Goal: Information Seeking & Learning: Learn about a topic

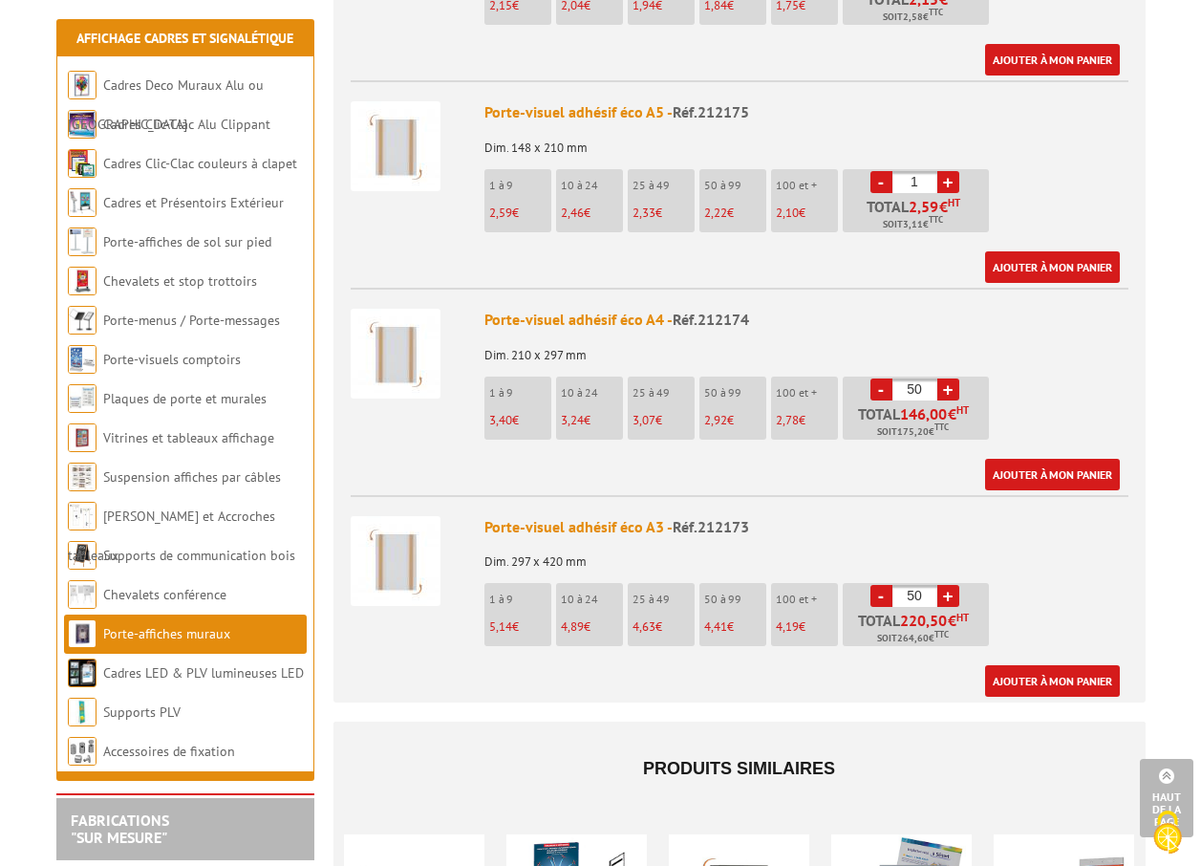
scroll to position [715, 0]
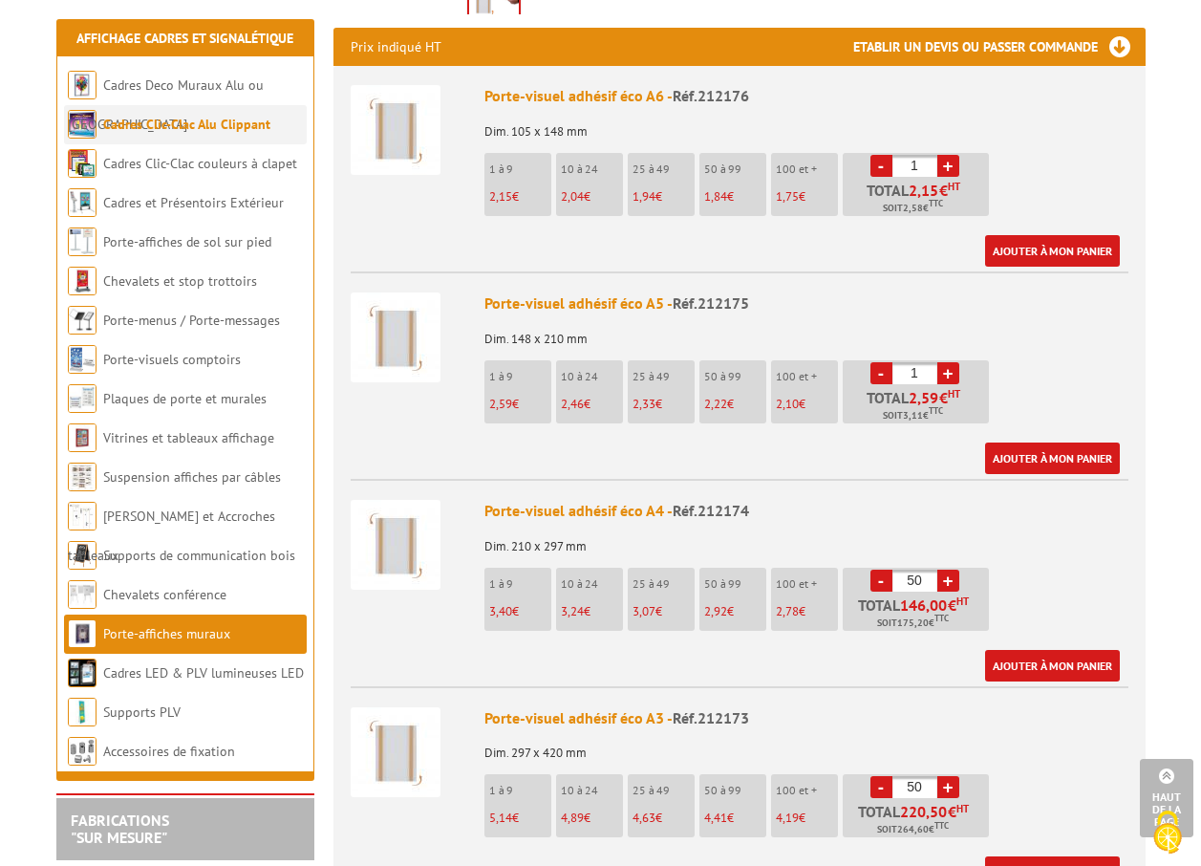
click at [208, 127] on link "Cadres Clic-Clac Alu Clippant" at bounding box center [186, 124] width 167 height 17
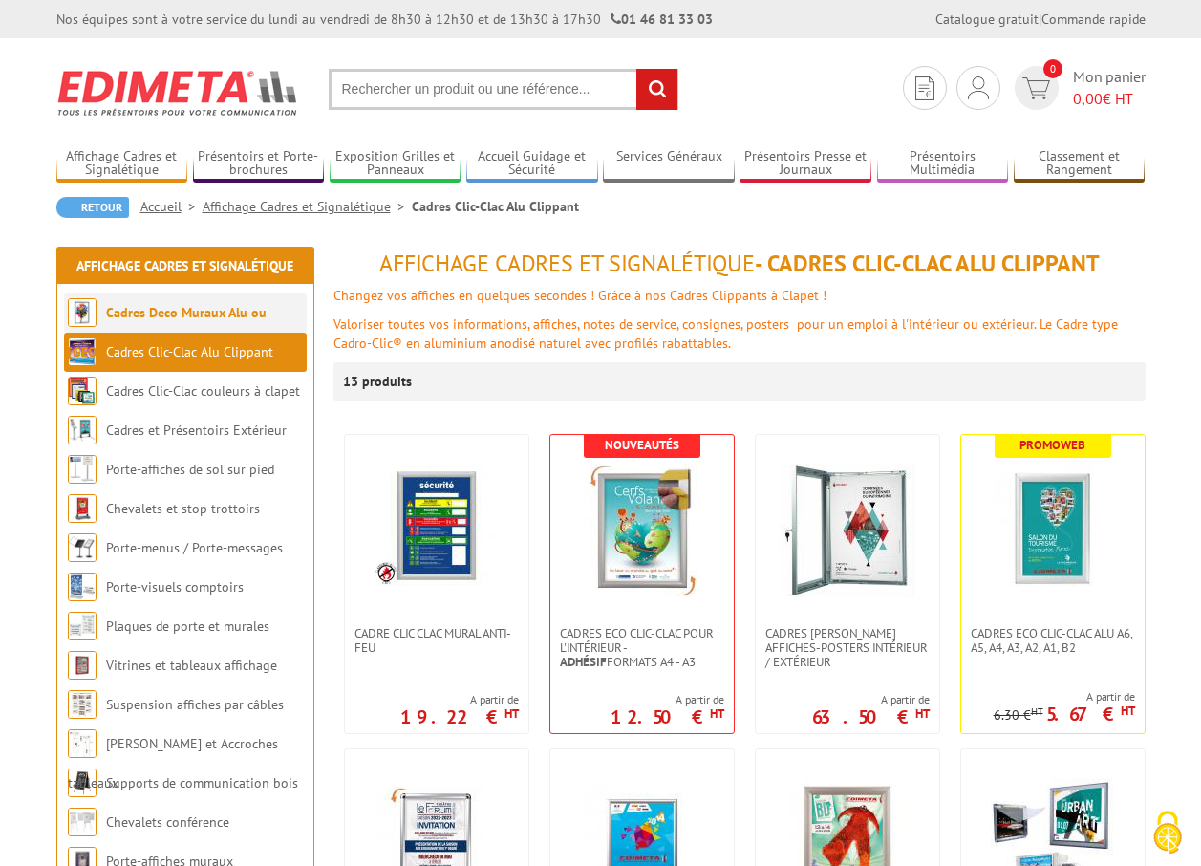
click at [156, 319] on link "Cadres Deco Muraux Alu ou [GEOGRAPHIC_DATA]" at bounding box center [167, 332] width 199 height 56
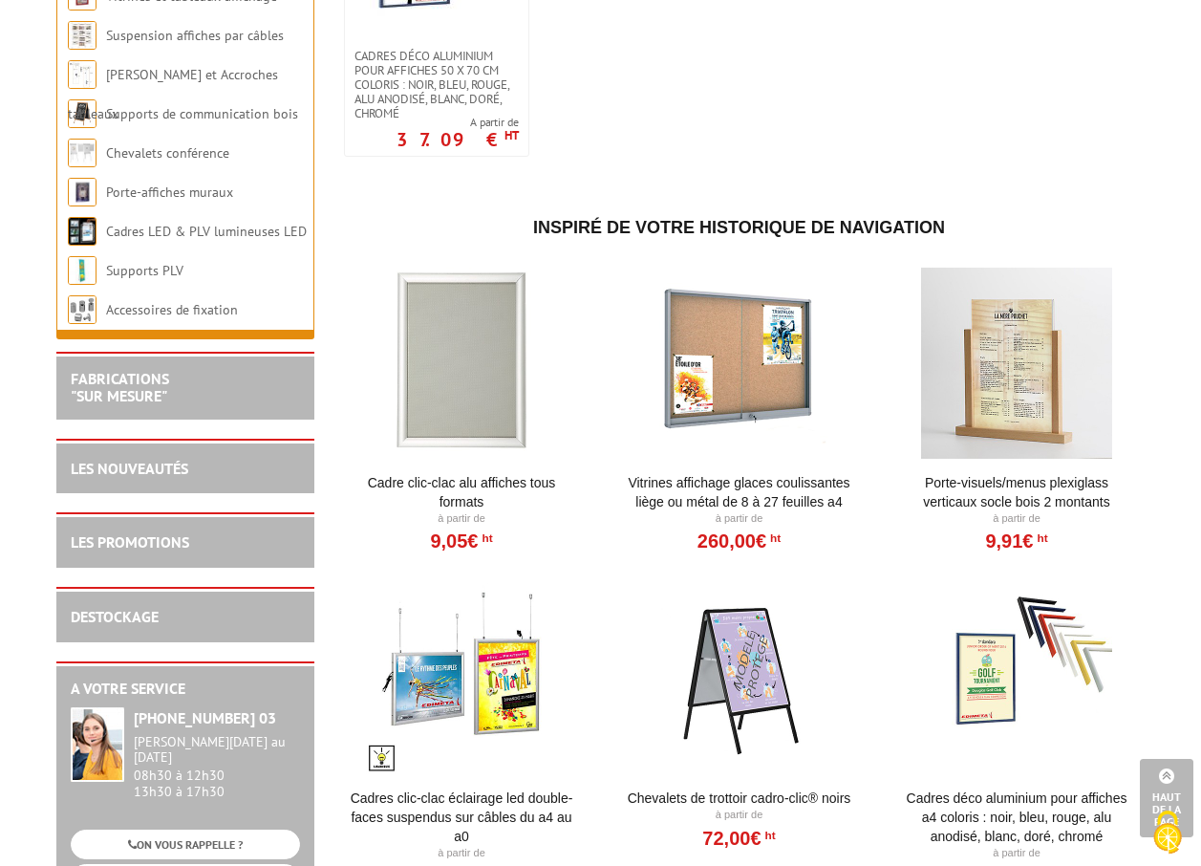
scroll to position [2011, 0]
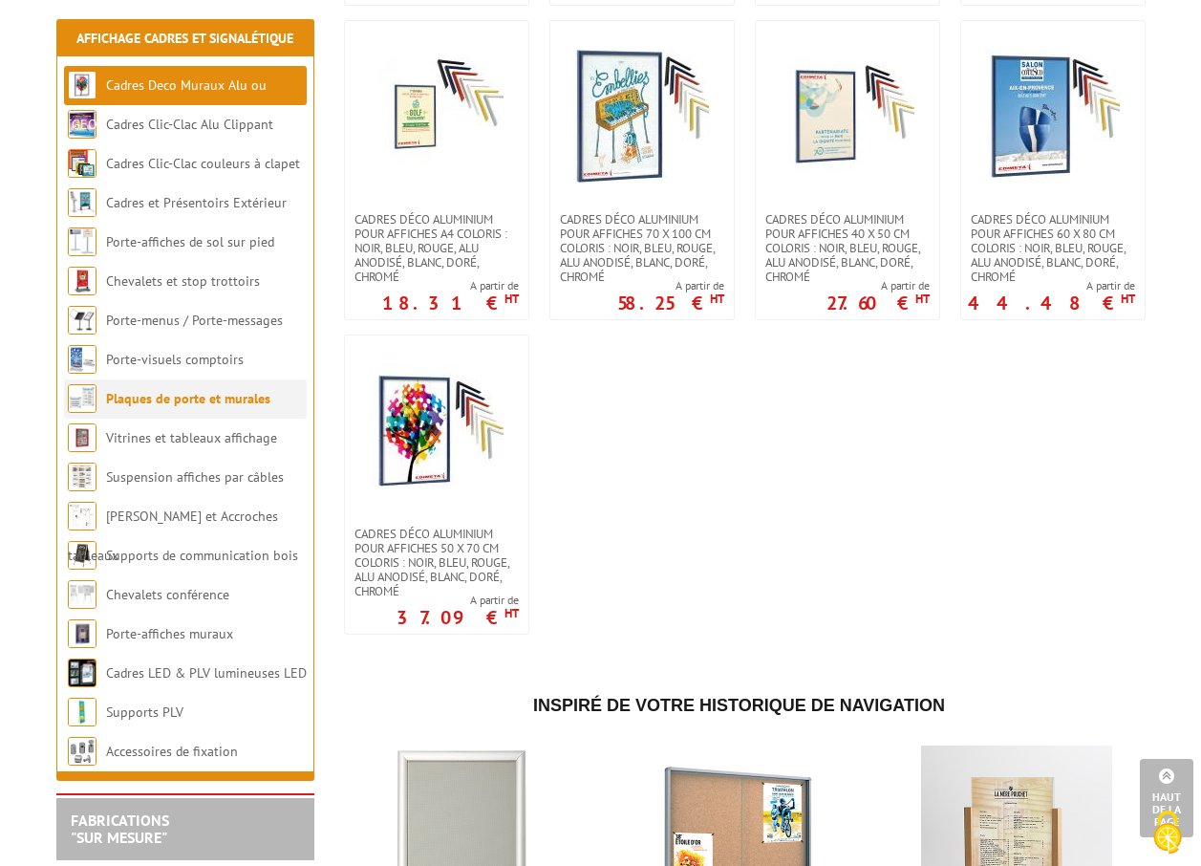
click at [262, 404] on link "Plaques de porte et murales" at bounding box center [188, 398] width 164 height 17
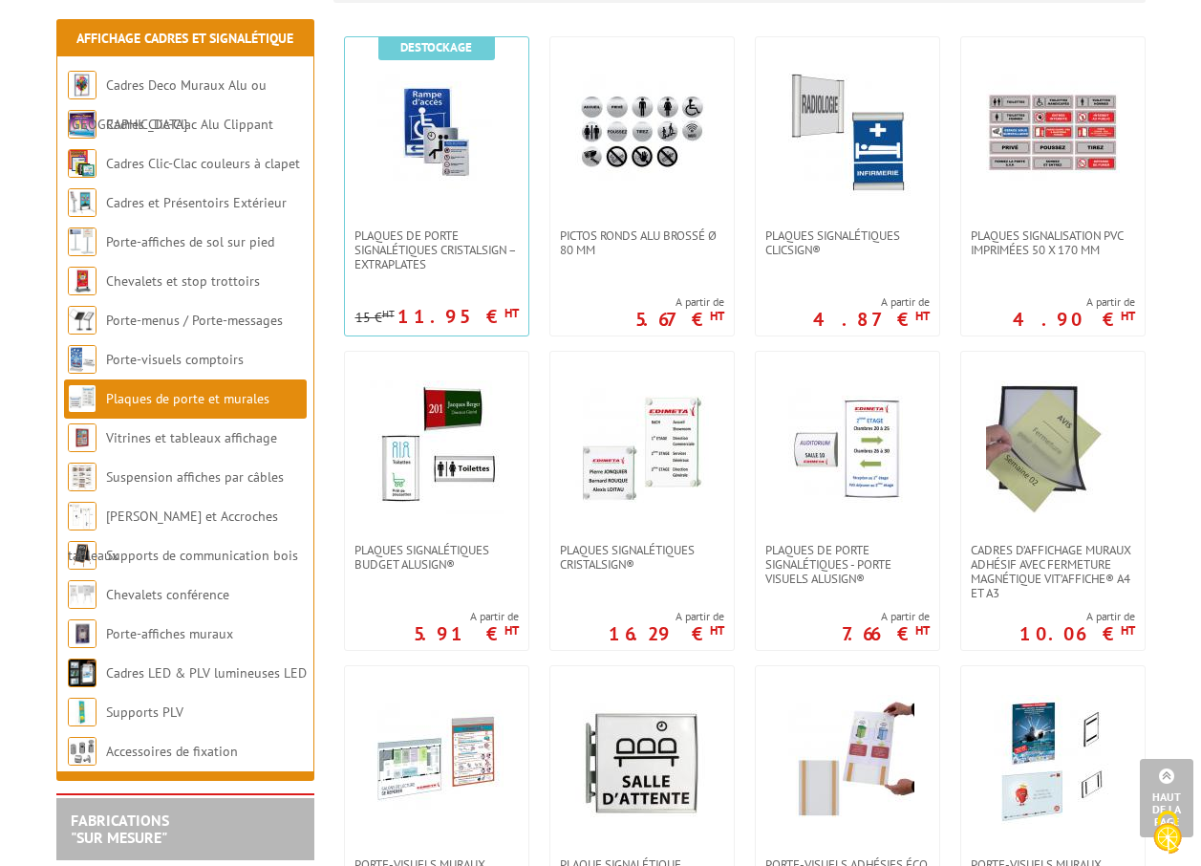
scroll to position [860, 0]
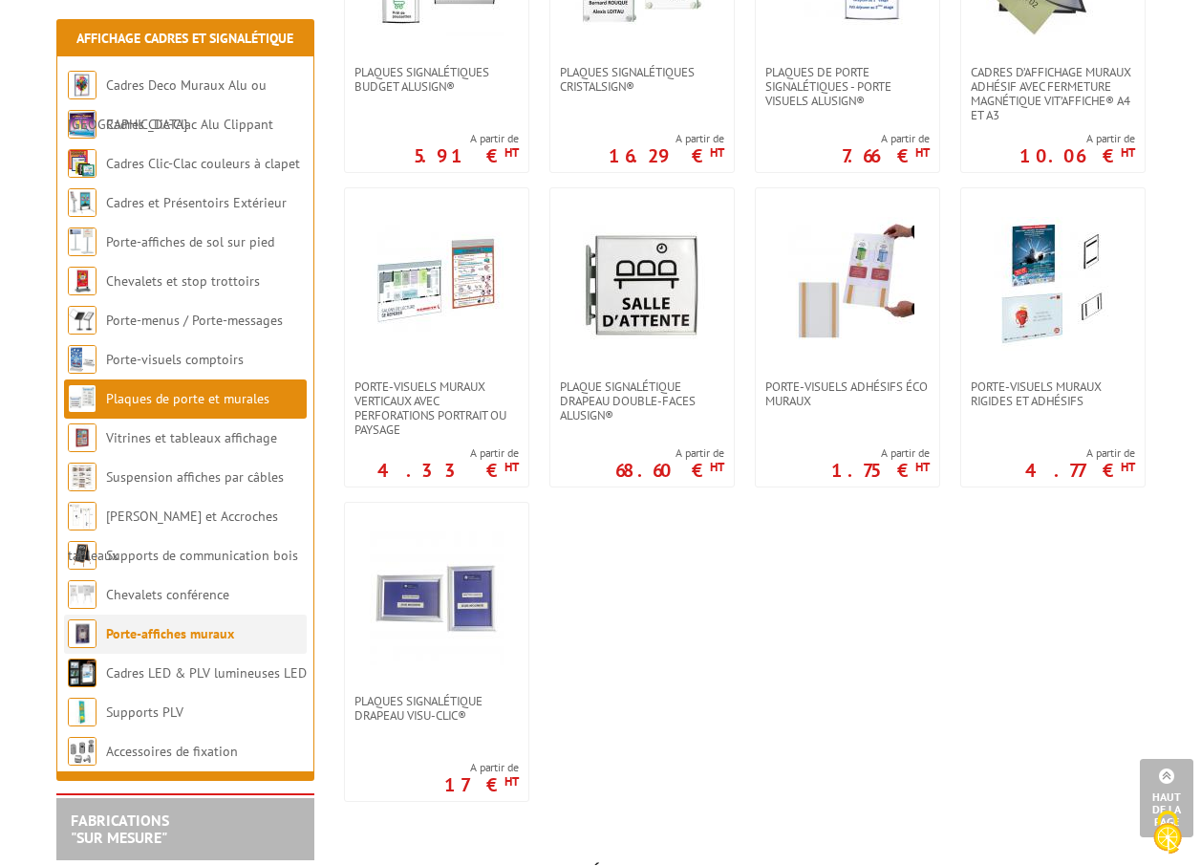
click at [194, 639] on link "Porte-affiches muraux" at bounding box center [170, 633] width 128 height 17
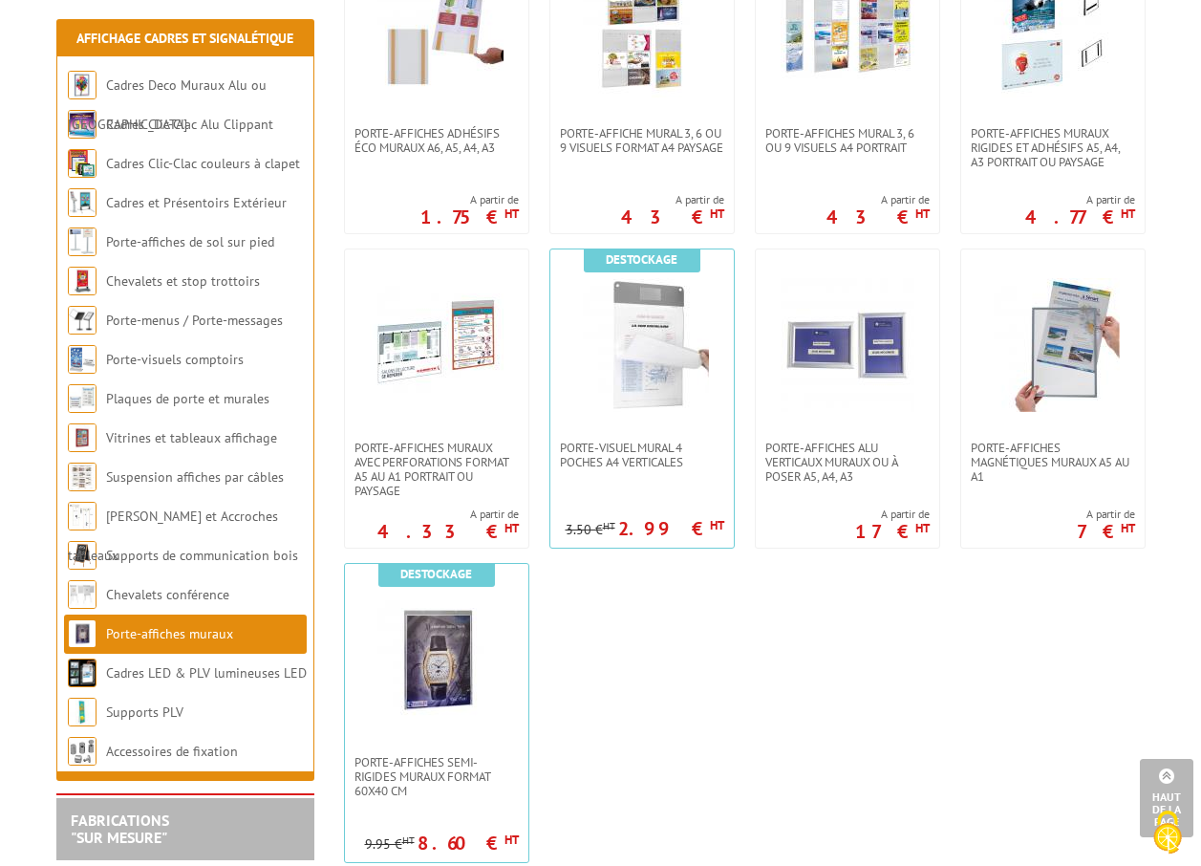
scroll to position [1242, 0]
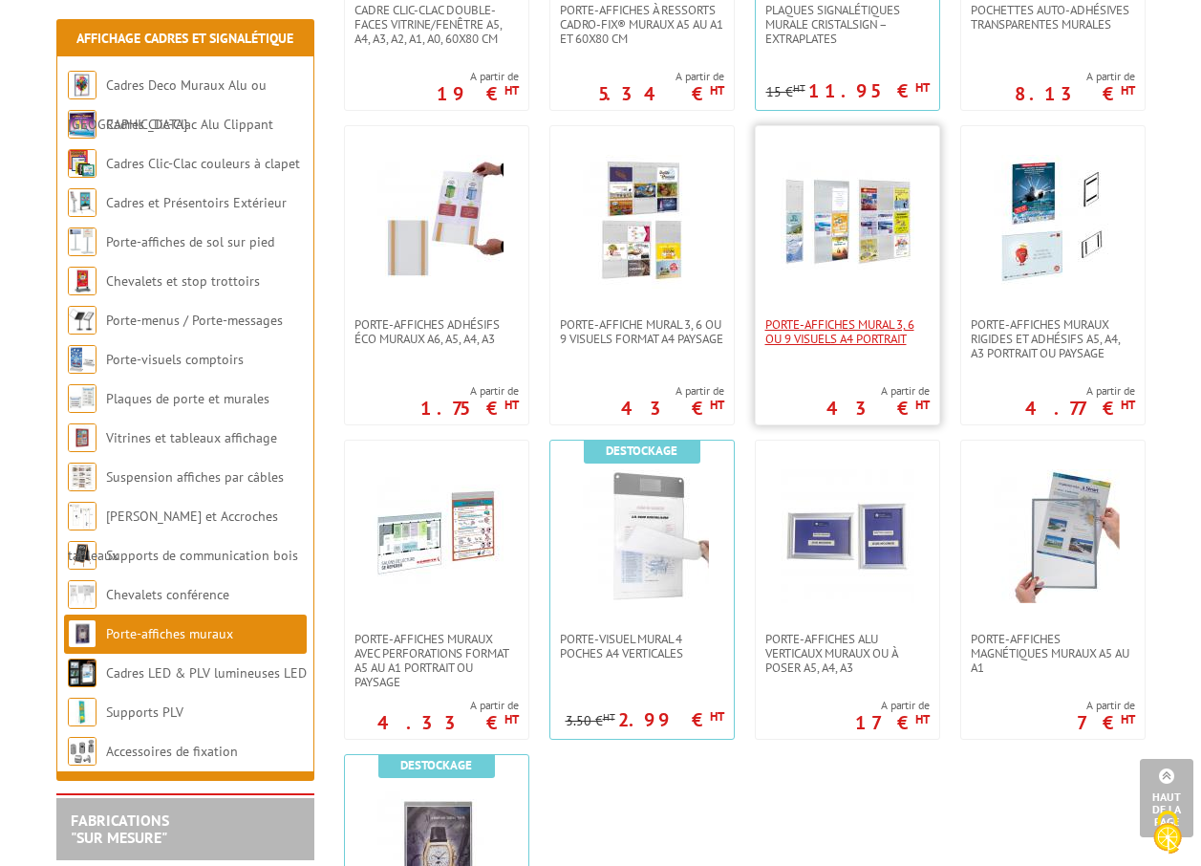
click at [845, 334] on span "Porte-affiches mural 3, 6 ou 9 visuels A4 portrait" at bounding box center [847, 331] width 164 height 29
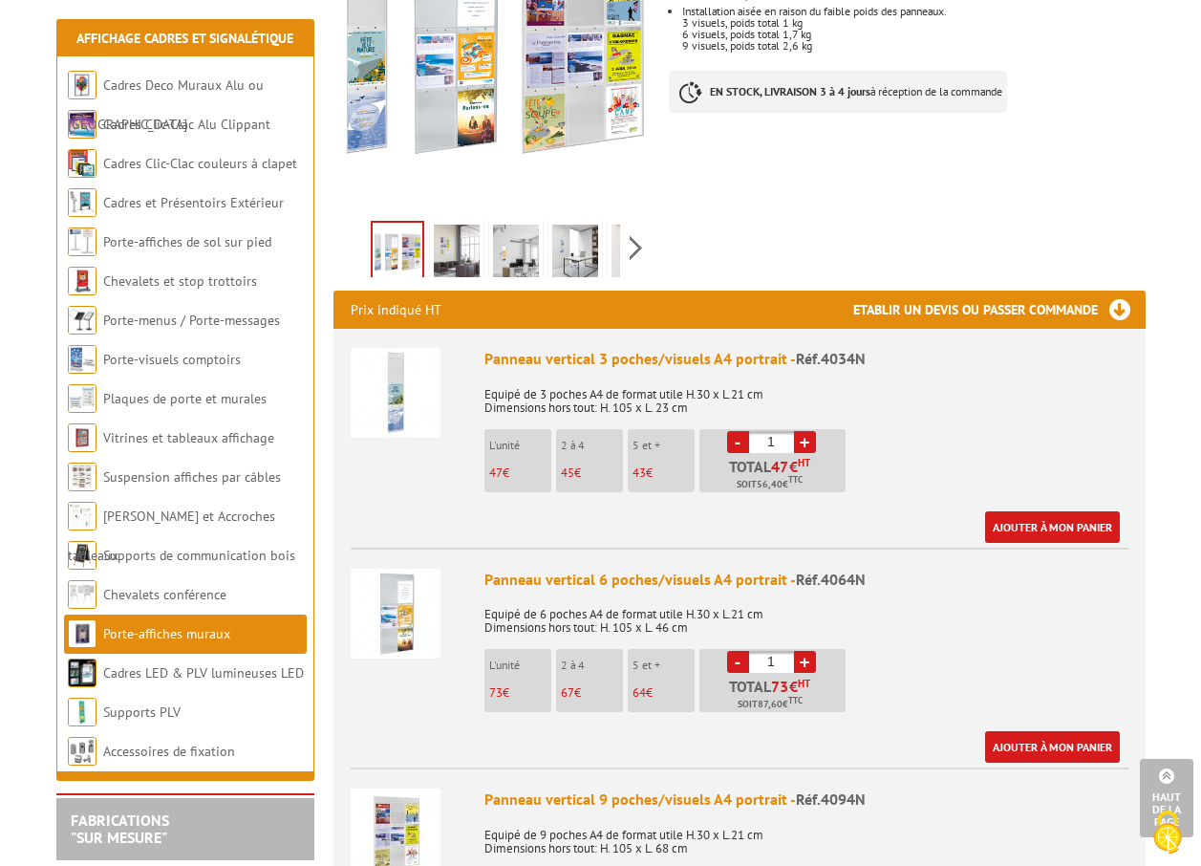
scroll to position [860, 0]
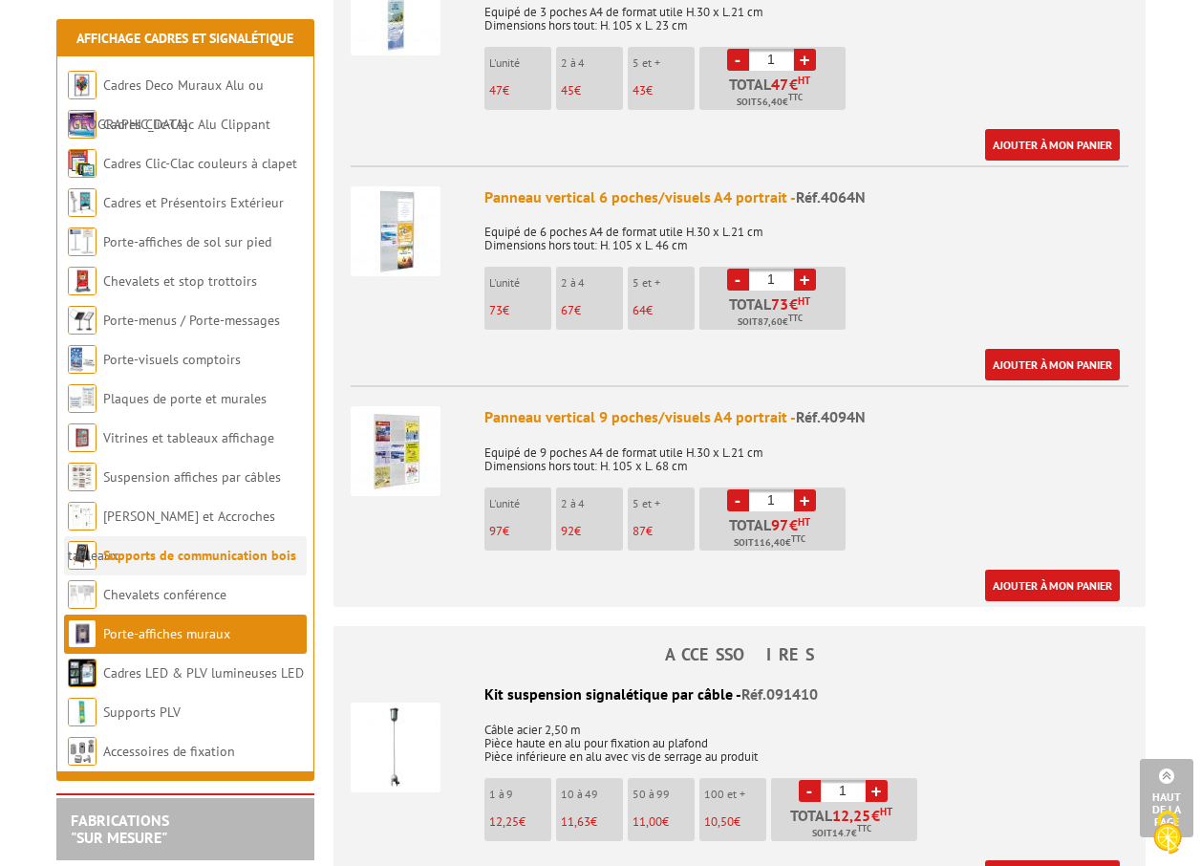
click at [174, 560] on link "Supports de communication bois" at bounding box center [199, 554] width 193 height 17
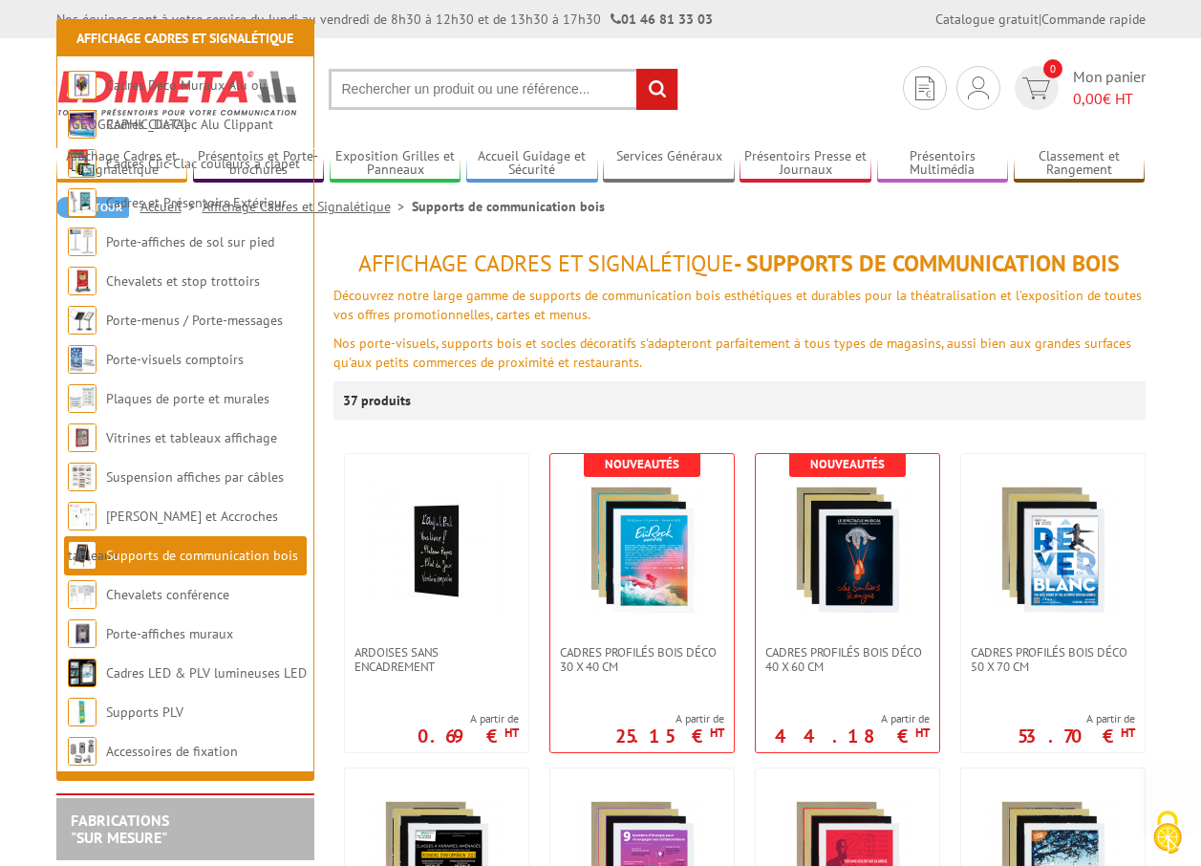
scroll to position [478, 0]
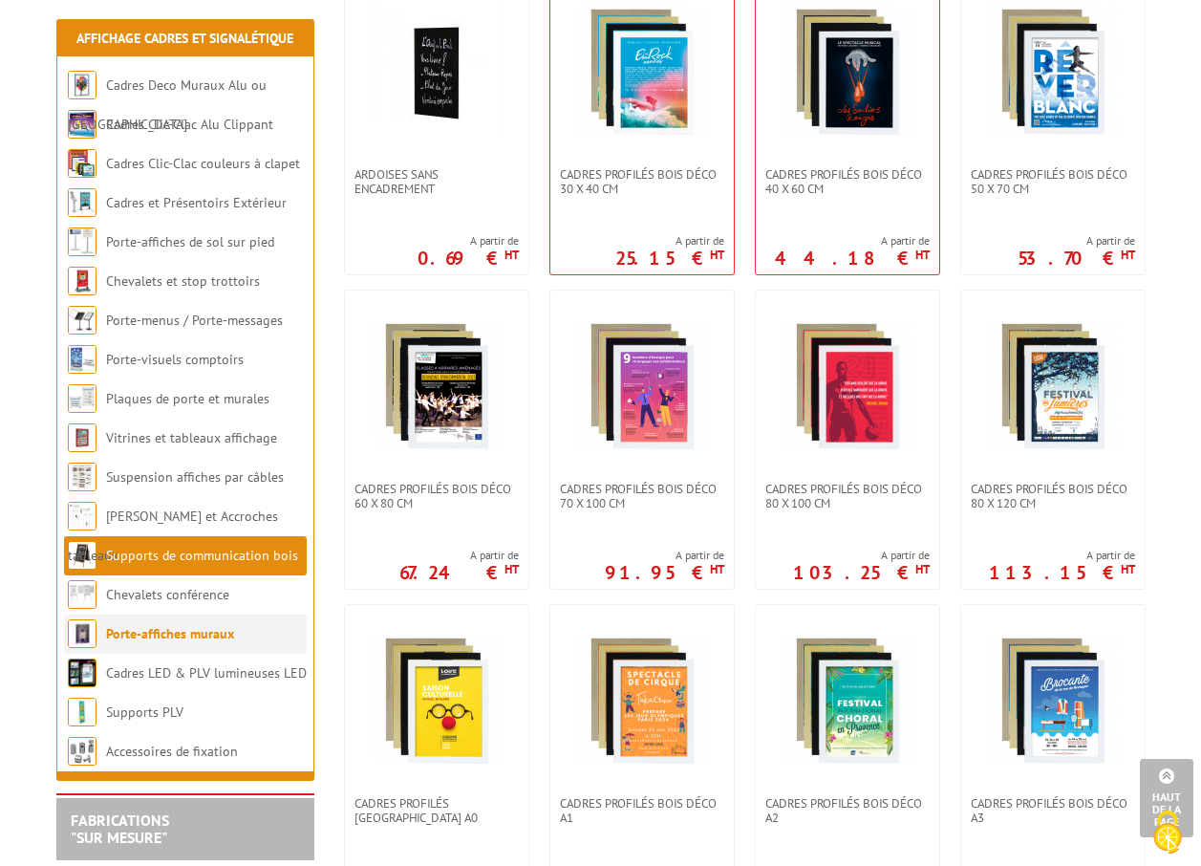
click at [208, 633] on link "Porte-affiches muraux" at bounding box center [170, 633] width 128 height 17
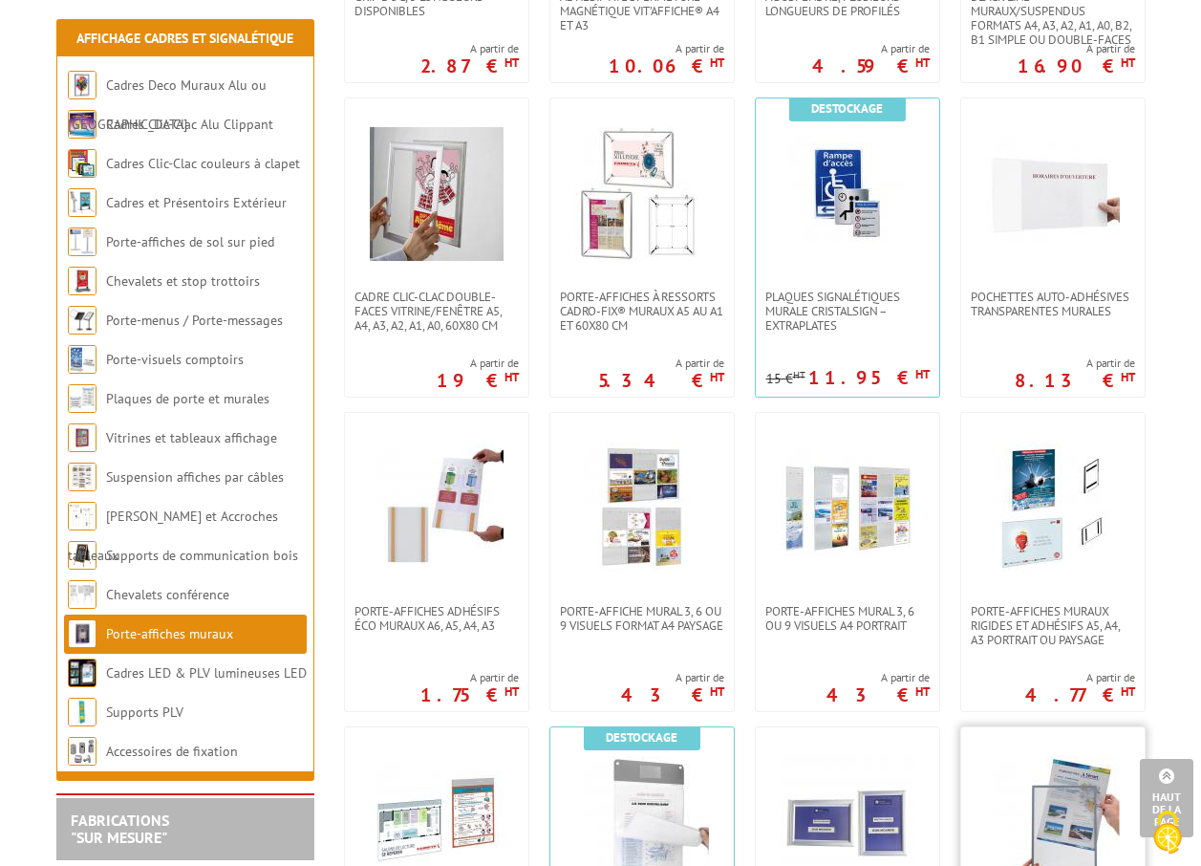
scroll to position [1242, 0]
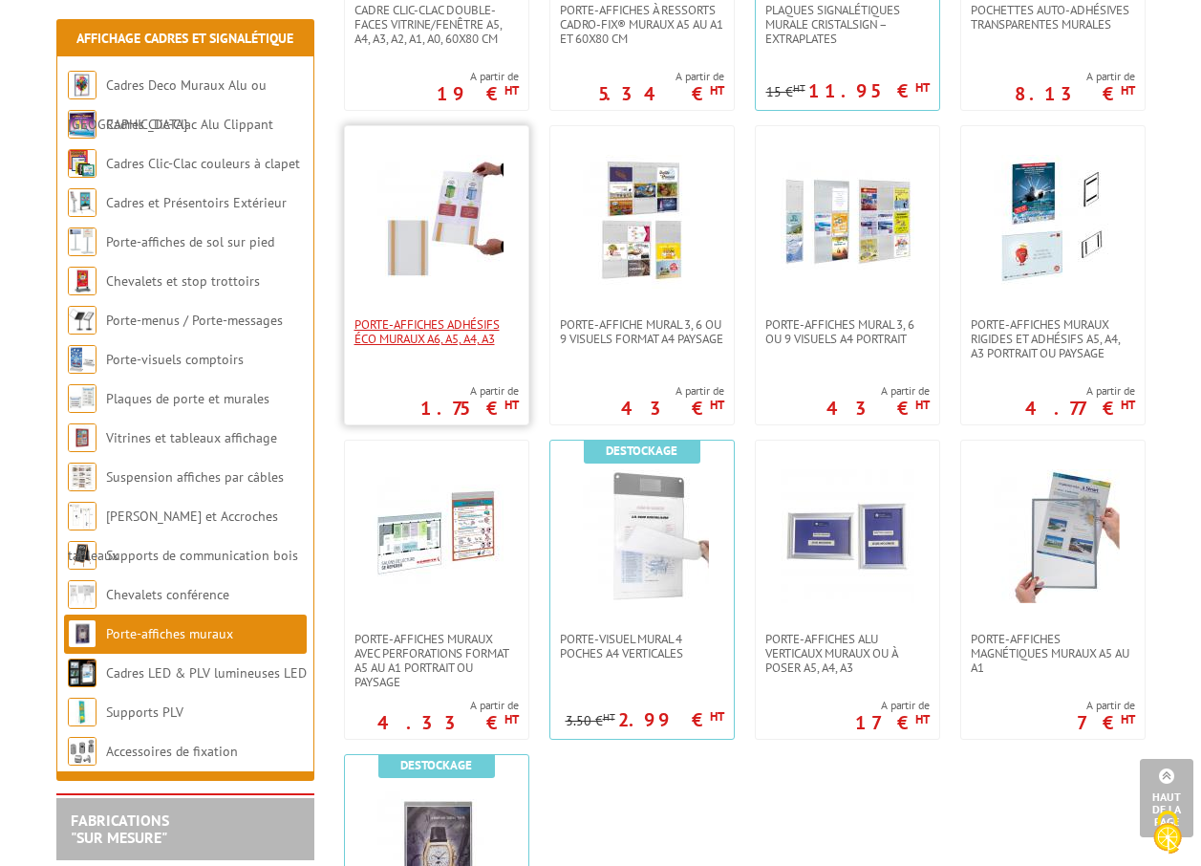
click at [415, 340] on span "Porte-affiches adhésifs éco muraux A6, A5, A4, A3" at bounding box center [436, 331] width 164 height 29
